Goal: Task Accomplishment & Management: Manage account settings

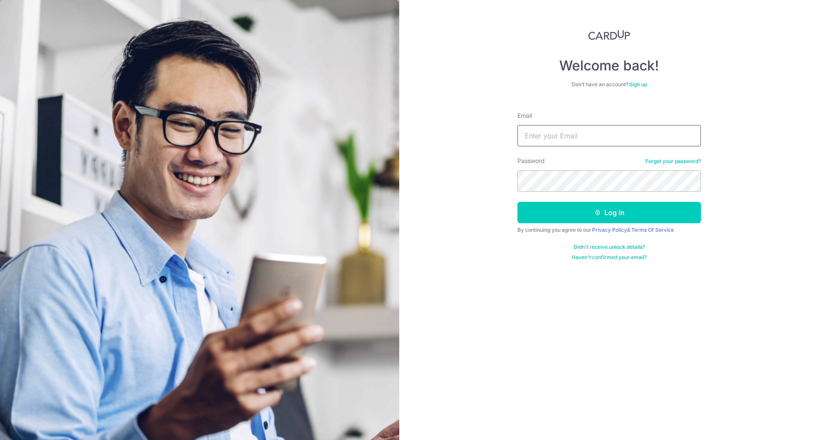
type input "[EMAIL_ADDRESS][DOMAIN_NAME]"
click at [580, 208] on button "Log in" at bounding box center [608, 212] width 183 height 21
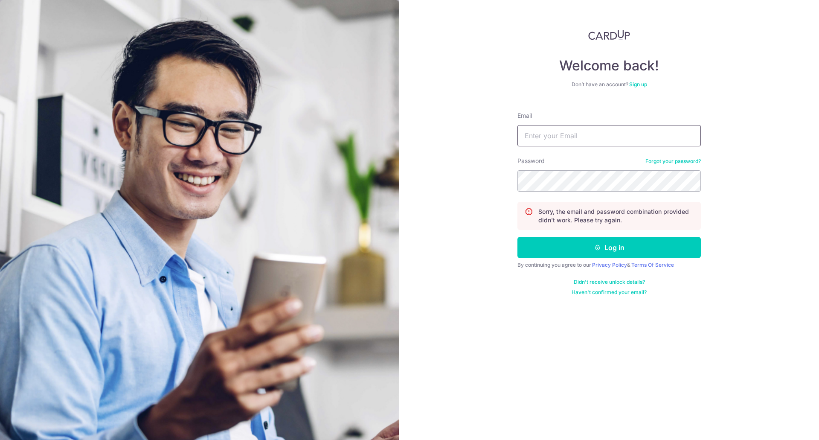
click at [583, 139] on input "Email" at bounding box center [608, 135] width 183 height 21
type input "[EMAIL_ADDRESS][DOMAIN_NAME]"
click at [468, 182] on div "Welcome back! Don’t have an account? Sign up Email [EMAIL_ADDRESS][DOMAIN_NAME]…" at bounding box center [609, 220] width 420 height 440
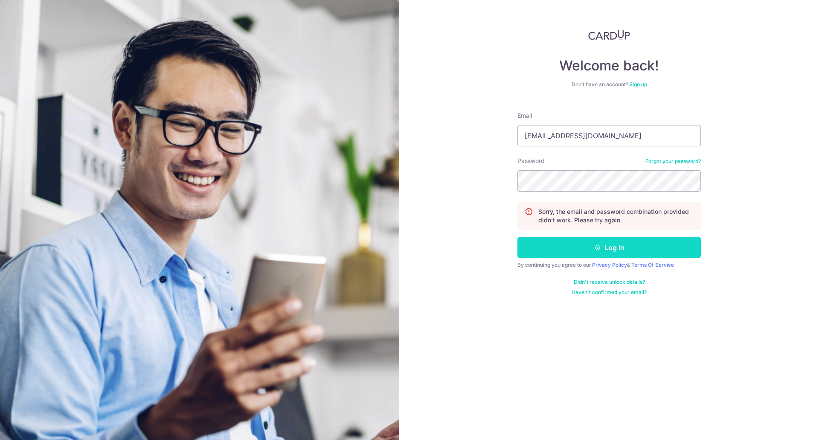
click at [533, 247] on button "Log in" at bounding box center [608, 247] width 183 height 21
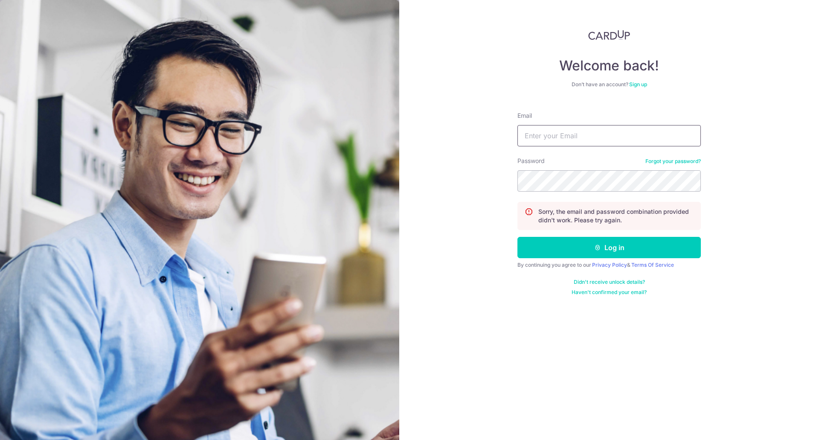
click at [563, 135] on input "Email" at bounding box center [608, 135] width 183 height 21
type input "[EMAIL_ADDRESS][DOMAIN_NAME]"
click at [483, 186] on div "Welcome back! Don’t have an account? Sign up Email zaeem.a.marican@gmail.com Pa…" at bounding box center [609, 220] width 420 height 440
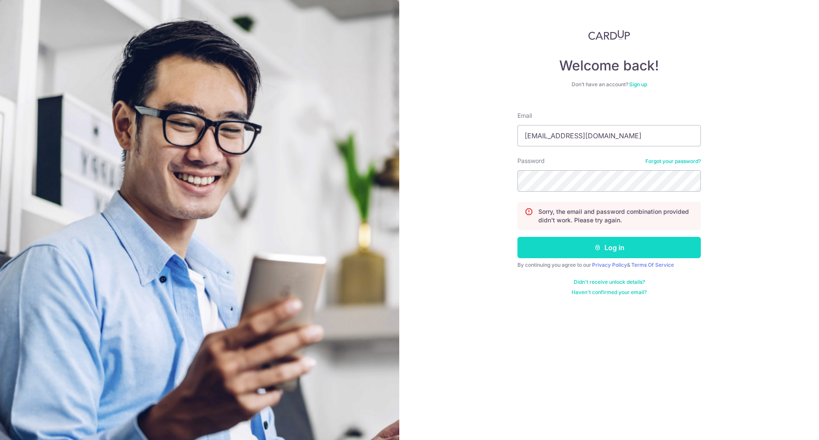
click at [545, 244] on button "Log in" at bounding box center [608, 247] width 183 height 21
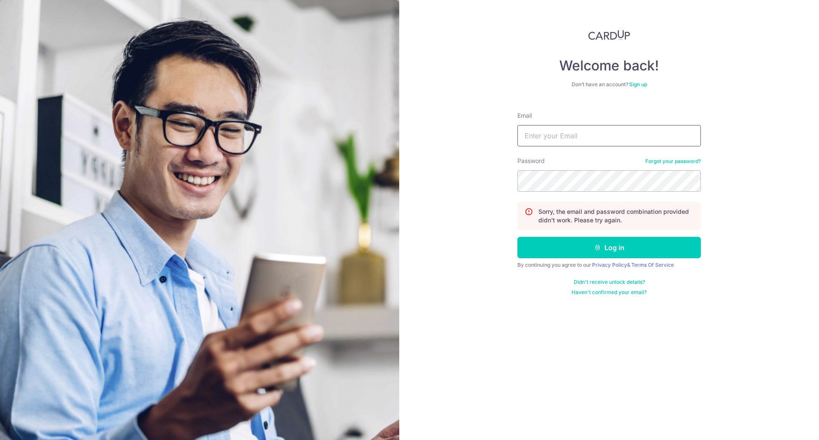
click at [574, 145] on input "Email" at bounding box center [608, 135] width 183 height 21
type input "[EMAIL_ADDRESS][DOMAIN_NAME]"
click at [464, 181] on div "Welcome back! Don’t have an account? Sign up Email zaeem.a.marican@gmail.com Pa…" at bounding box center [609, 220] width 420 height 440
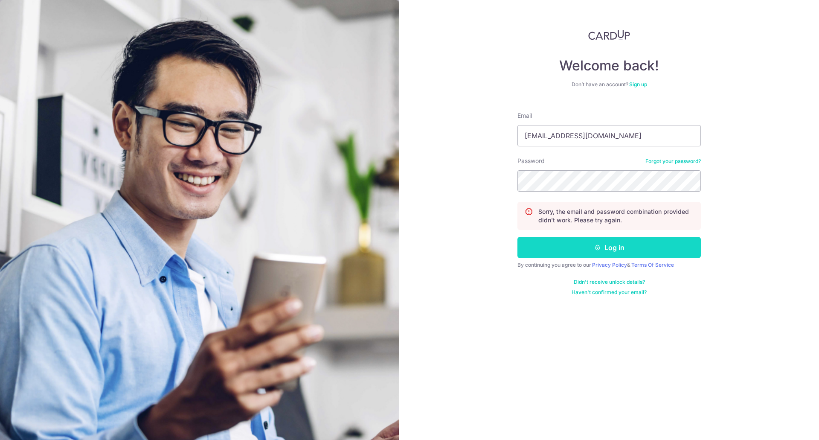
click at [542, 252] on button "Log in" at bounding box center [608, 247] width 183 height 21
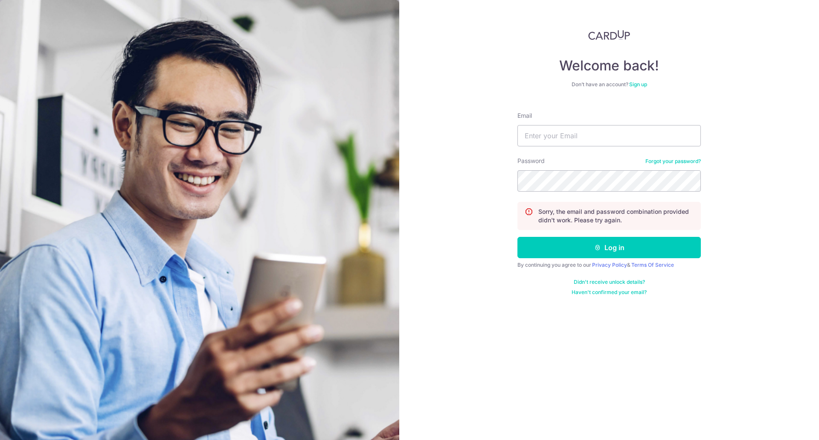
click at [666, 162] on link "Forgot your password?" at bounding box center [672, 161] width 55 height 7
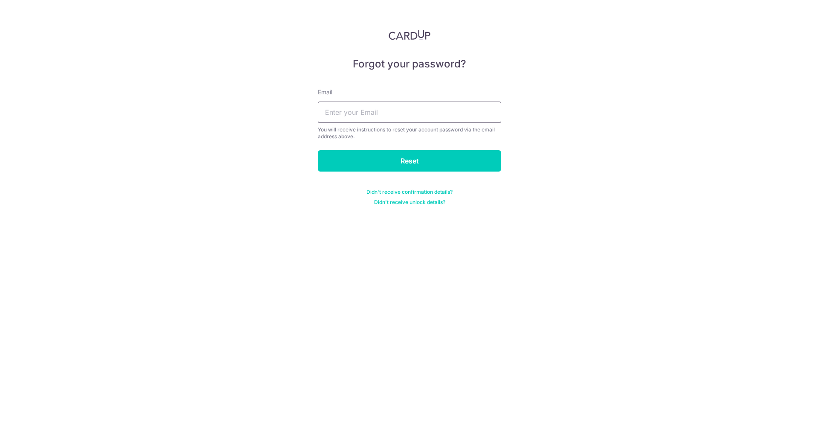
click at [368, 108] on input "text" at bounding box center [409, 111] width 183 height 21
type input "[EMAIL_ADDRESS][DOMAIN_NAME]"
click at [393, 159] on input "Reset" at bounding box center [409, 160] width 183 height 21
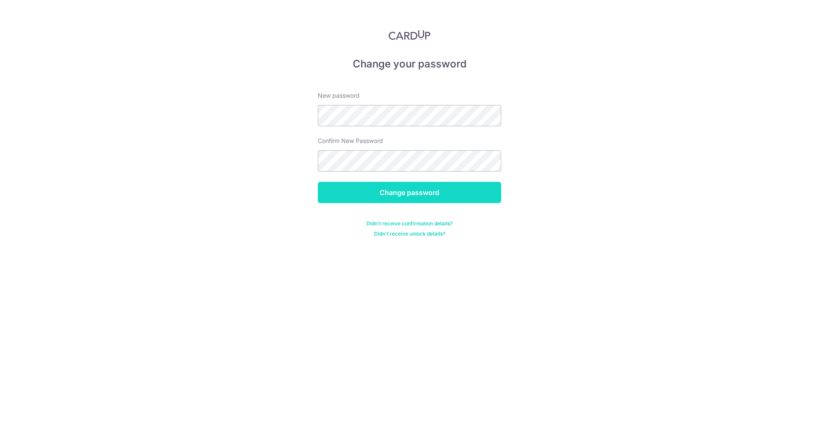
click at [336, 188] on input "Change password" at bounding box center [409, 192] width 183 height 21
